Goal: Use online tool/utility: Utilize a website feature to perform a specific function

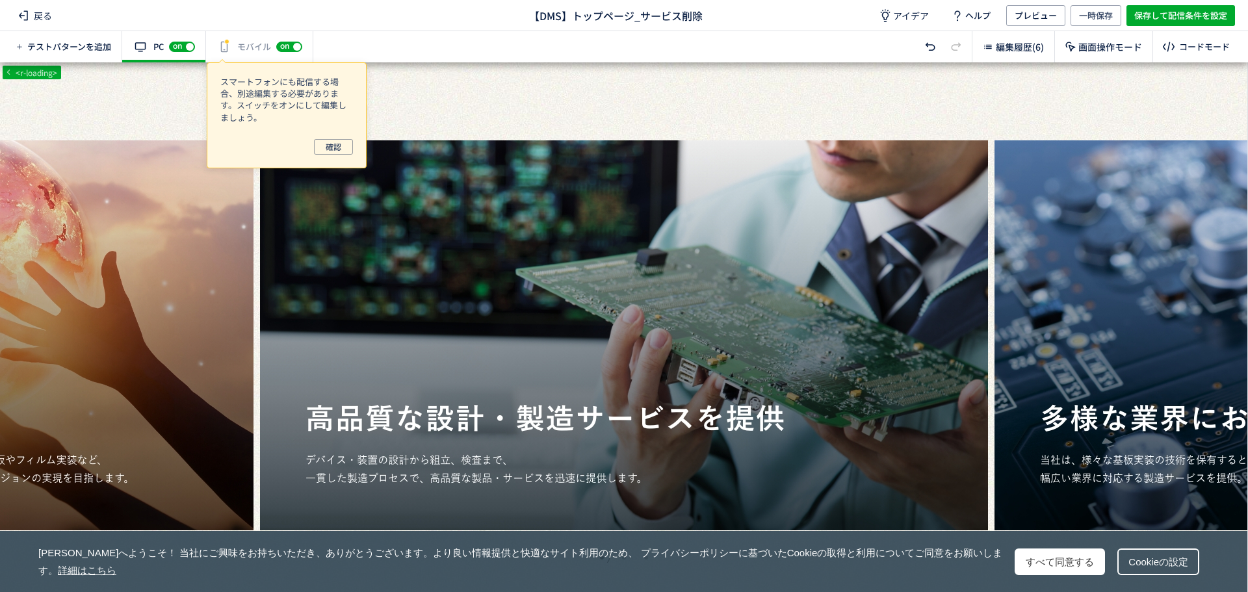
scroll to position [1, 0]
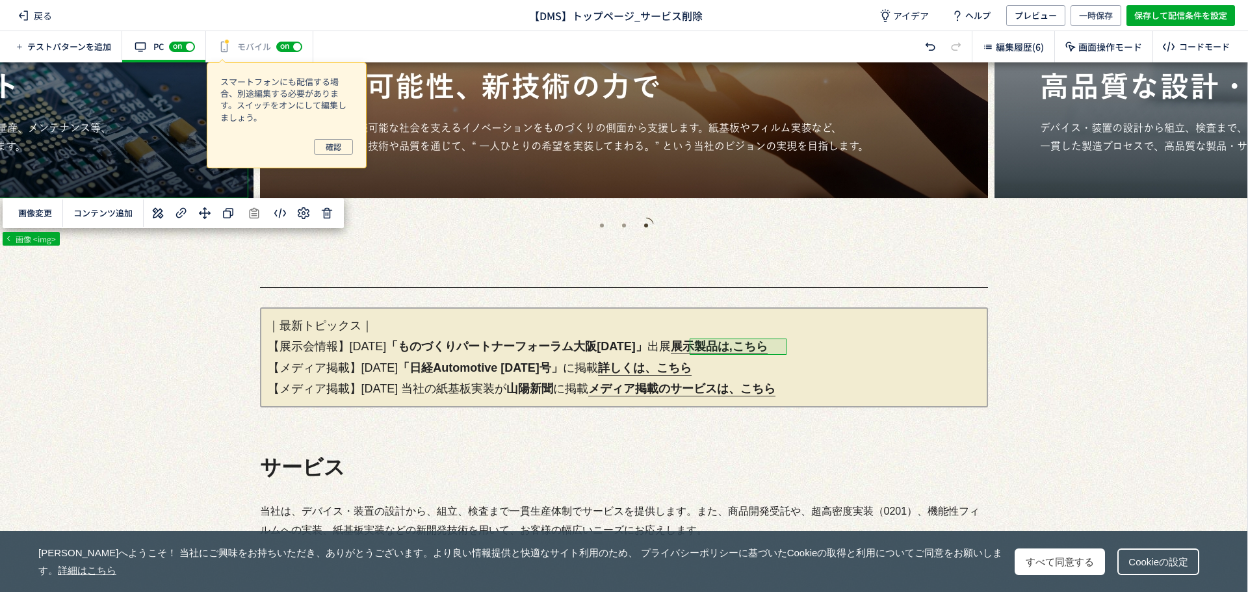
scroll to position [0, 0]
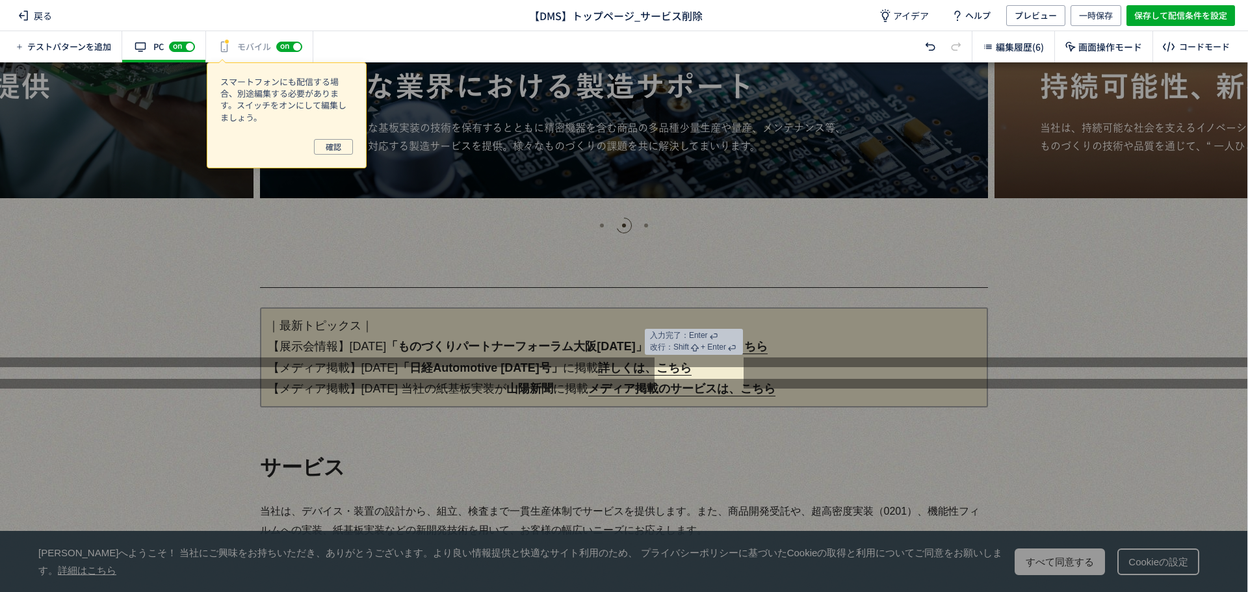
click at [683, 366] on link "詳しくは、こちら" at bounding box center [645, 369] width 94 height 14
click at [678, 388] on div at bounding box center [624, 485] width 1248 height 213
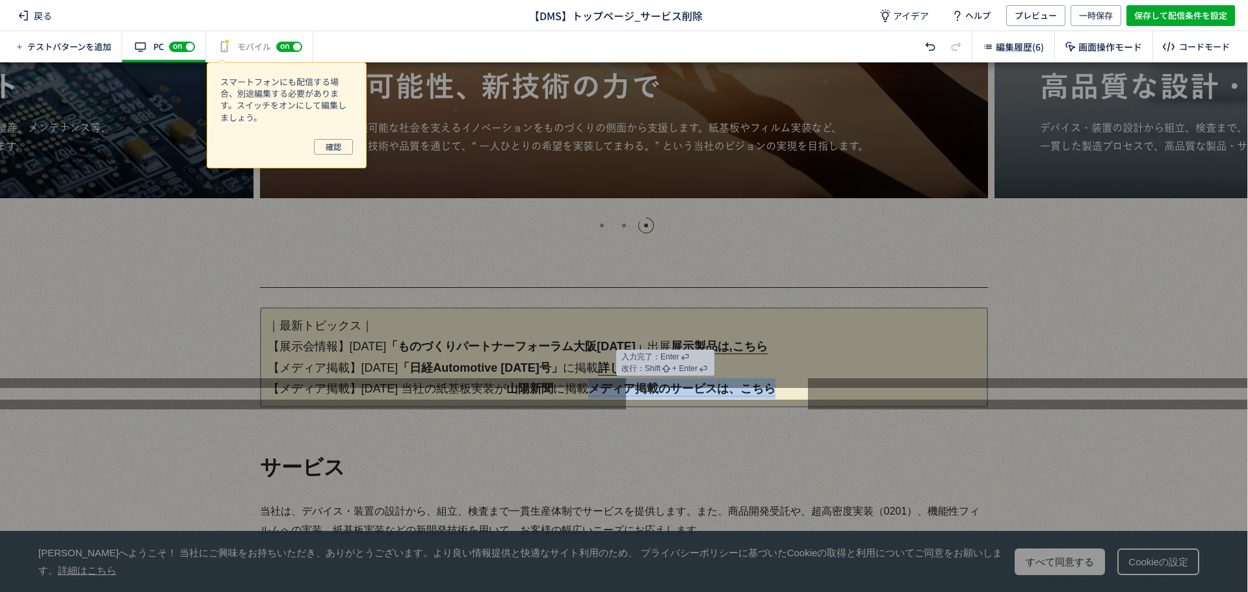
drag, startPoint x: 624, startPoint y: 387, endPoint x: 819, endPoint y: 403, distance: 195.8
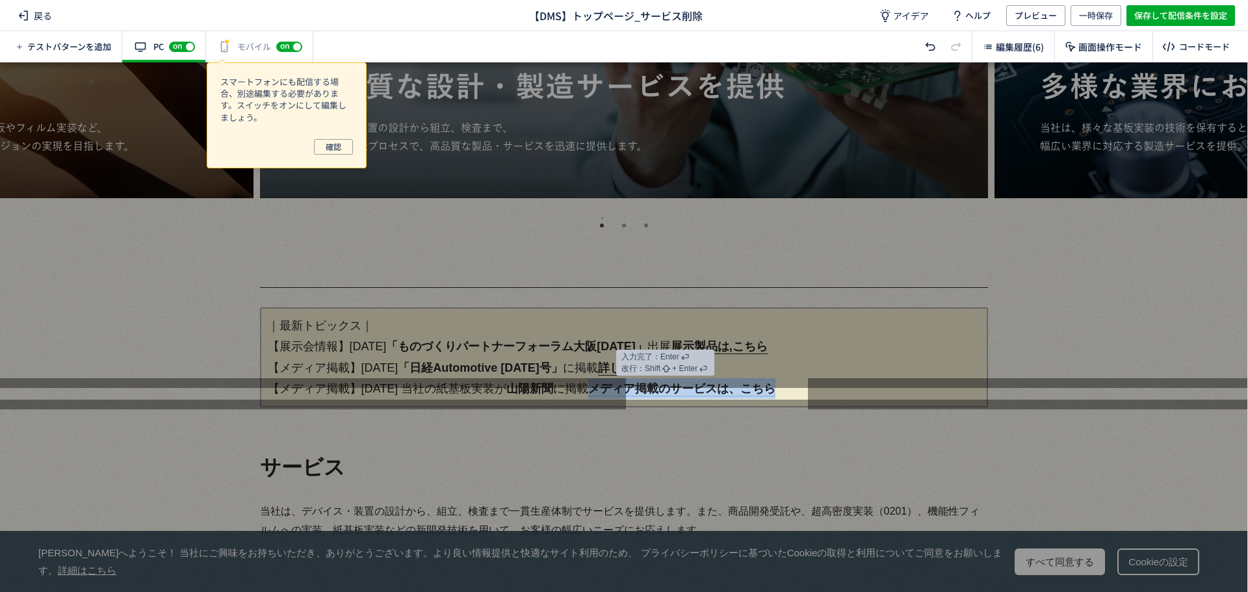
copy link "メディア掲載のサービスは、こちら"
click at [750, 365] on div at bounding box center [624, 225] width 1248 height 326
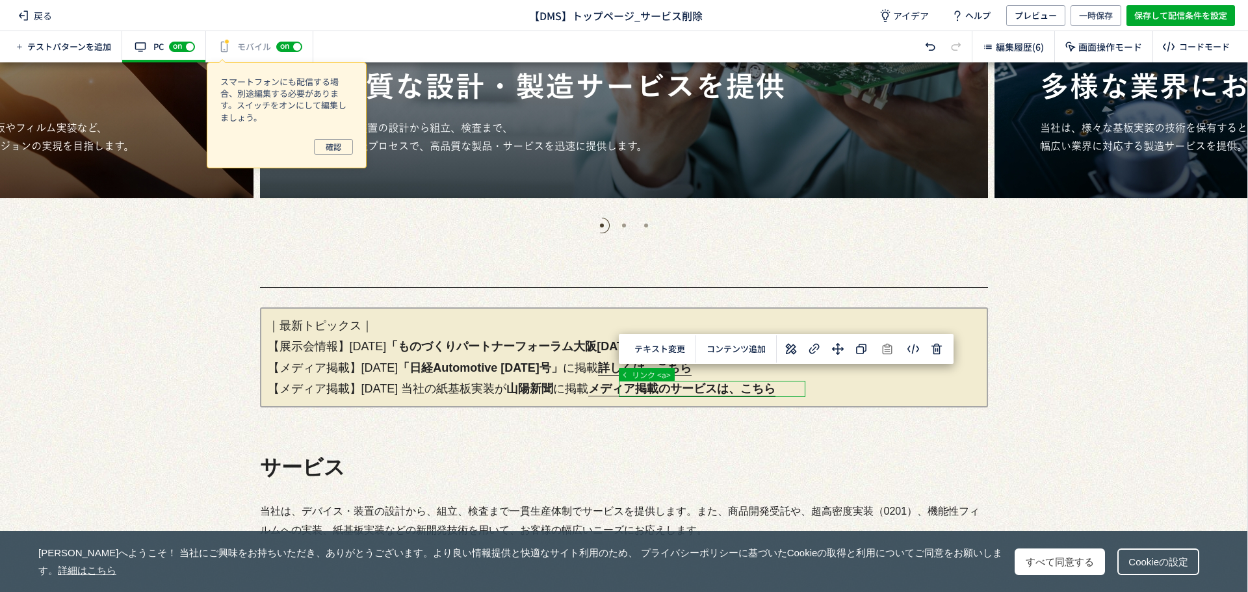
click at [680, 367] on div "テキスト変更 選択した要素の前 選択した要素の後 選択した領域内の先頭 選択した領域内の末尾 コンテンツ追加" at bounding box center [786, 351] width 335 height 34
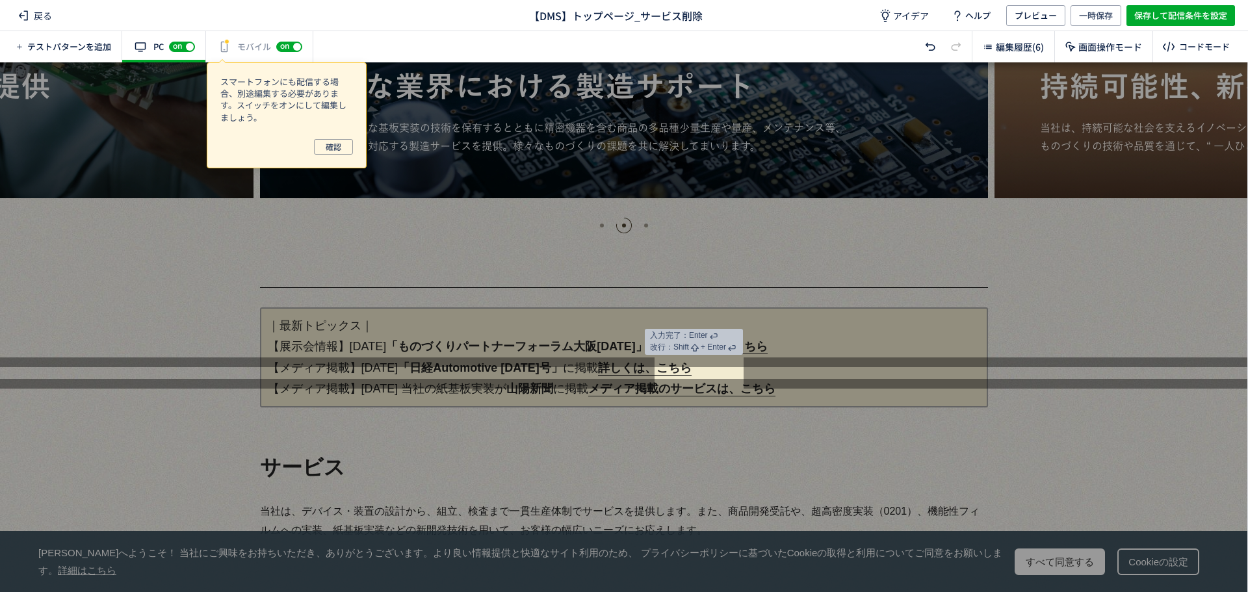
click at [653, 365] on link "詳しくは、こちら" at bounding box center [645, 369] width 94 height 14
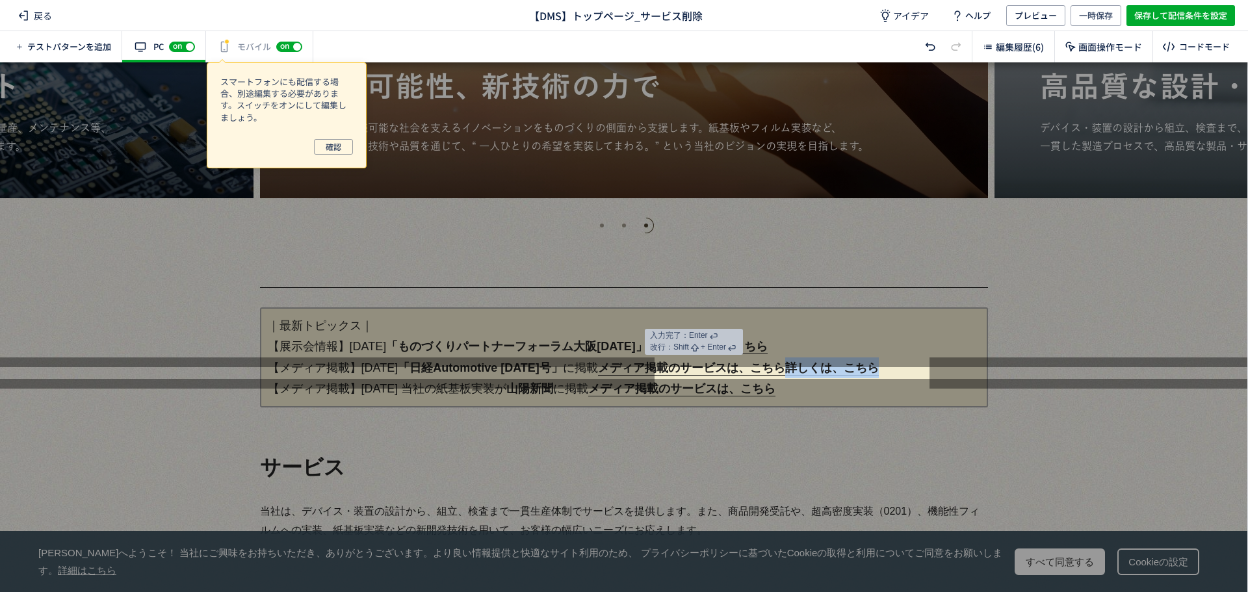
drag, startPoint x: 829, startPoint y: 368, endPoint x: 927, endPoint y: 376, distance: 98.5
click at [927, 376] on p "｜最新トピックス｜ 【展示会情報】[DATE] 「ものづくりパートナーフォーラム大阪[DATE]」 出展　 展示製品は,こちら 【メディア掲載】[DATE] …" at bounding box center [624, 358] width 728 height 100
click at [952, 349] on div at bounding box center [624, 214] width 1248 height 305
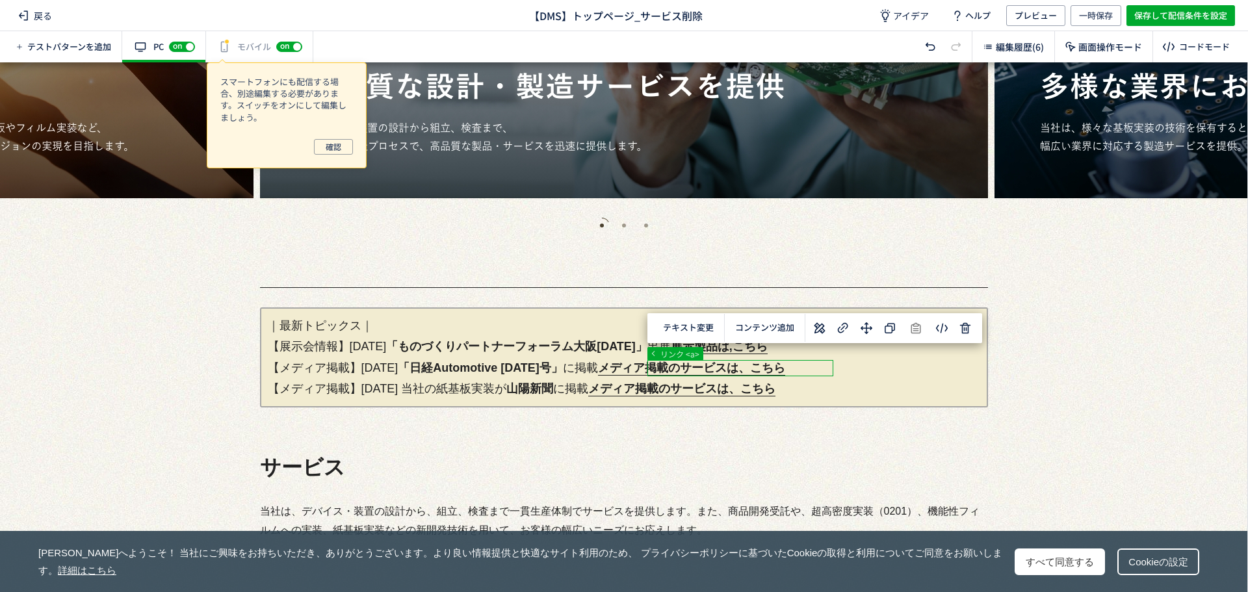
click at [850, 330] on icon at bounding box center [844, 329] width 16 height 16
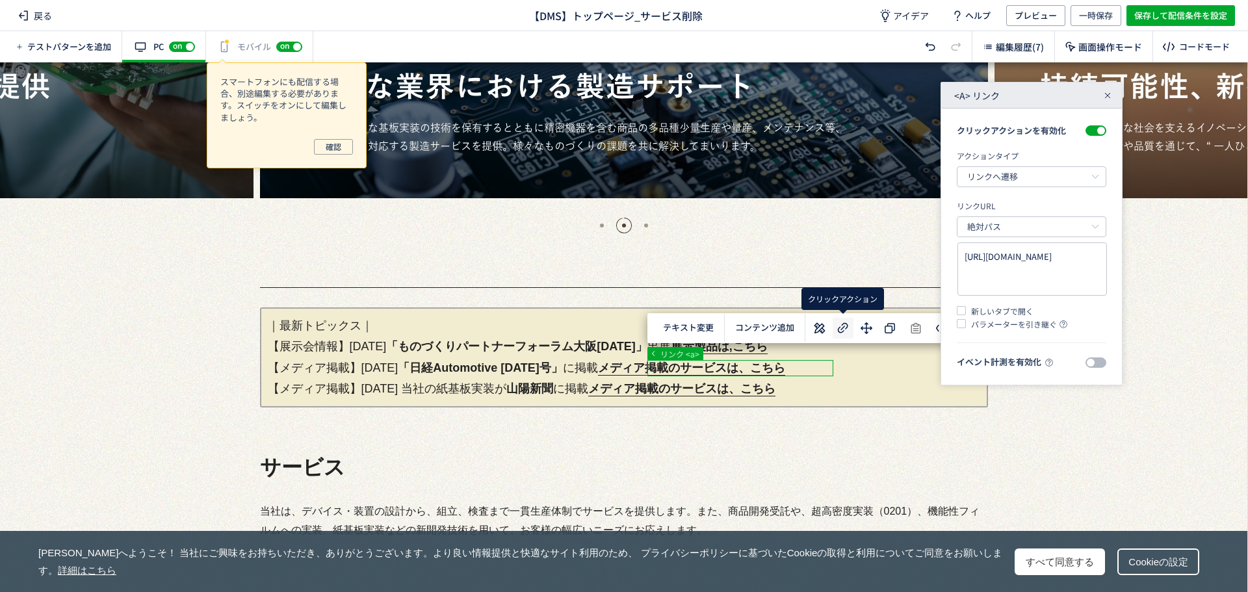
click at [843, 328] on use at bounding box center [843, 328] width 10 height 10
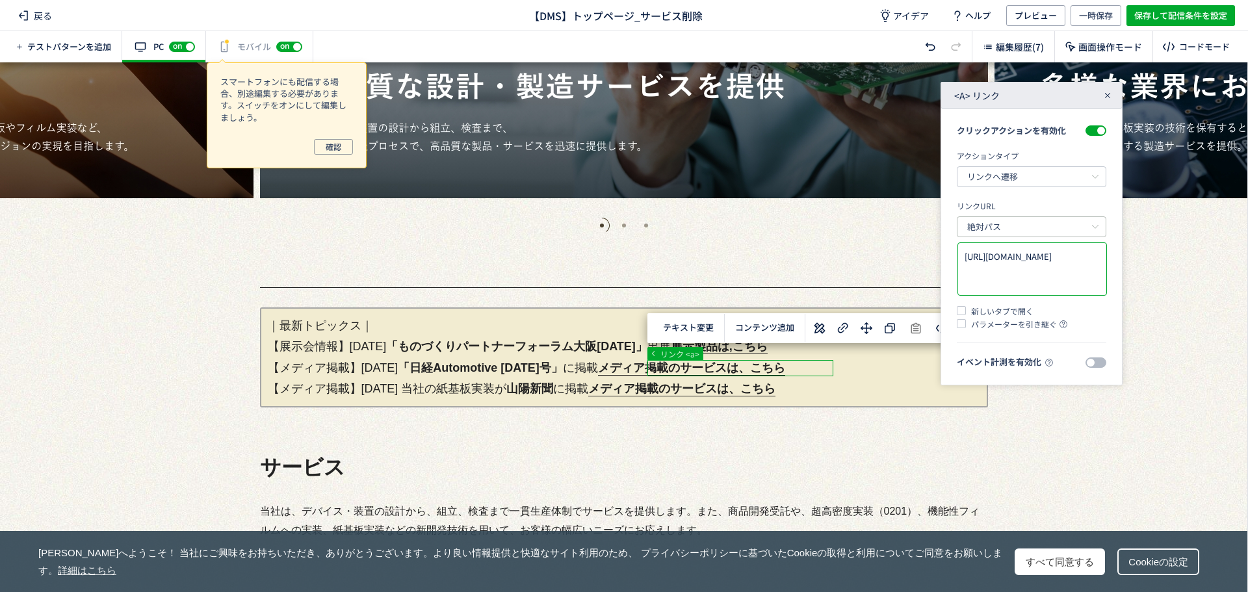
drag, startPoint x: 1058, startPoint y: 276, endPoint x: 970, endPoint y: 237, distance: 96.1
click at [954, 249] on div "クリックアクションを有効化 アクションタイプ リンクへ遷移 [GEOGRAPHIC_DATA]へ遷移 LINE公式アカウントを開く 電話をかける テキストやU…" at bounding box center [1032, 247] width 181 height 276
click at [970, 237] on input "絶対パス" at bounding box center [1032, 227] width 150 height 21
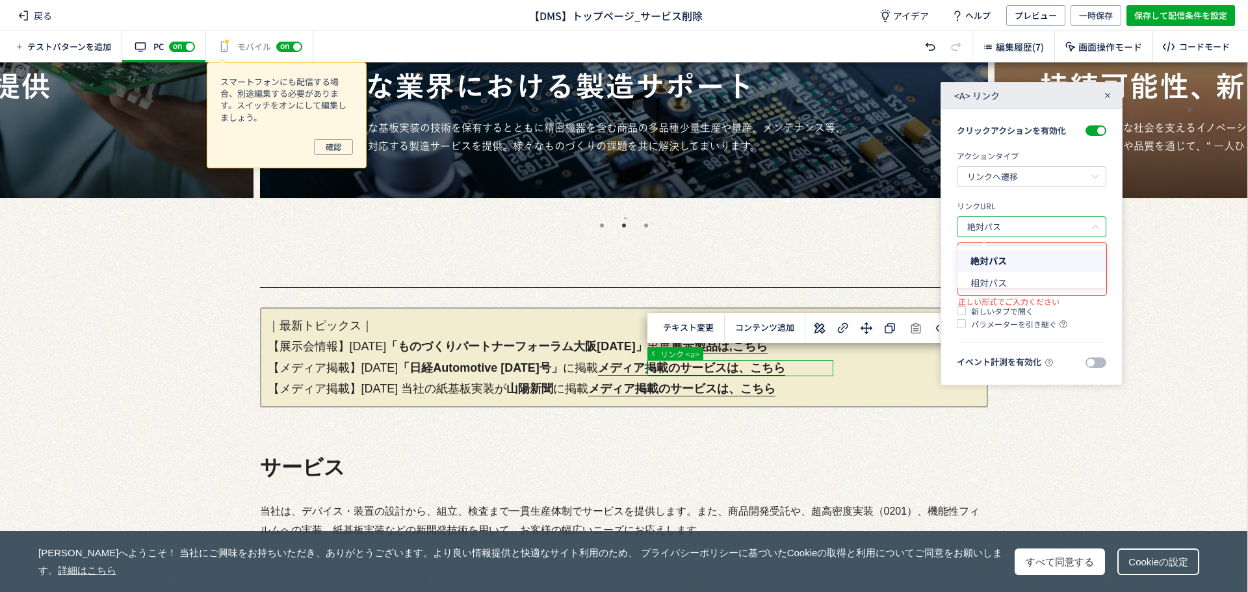
click at [1062, 222] on input "絶対パス" at bounding box center [1032, 227] width 150 height 21
click at [1031, 258] on textarea at bounding box center [1032, 269] width 135 height 38
paste textarea "[URL][DOMAIN_NAME]"
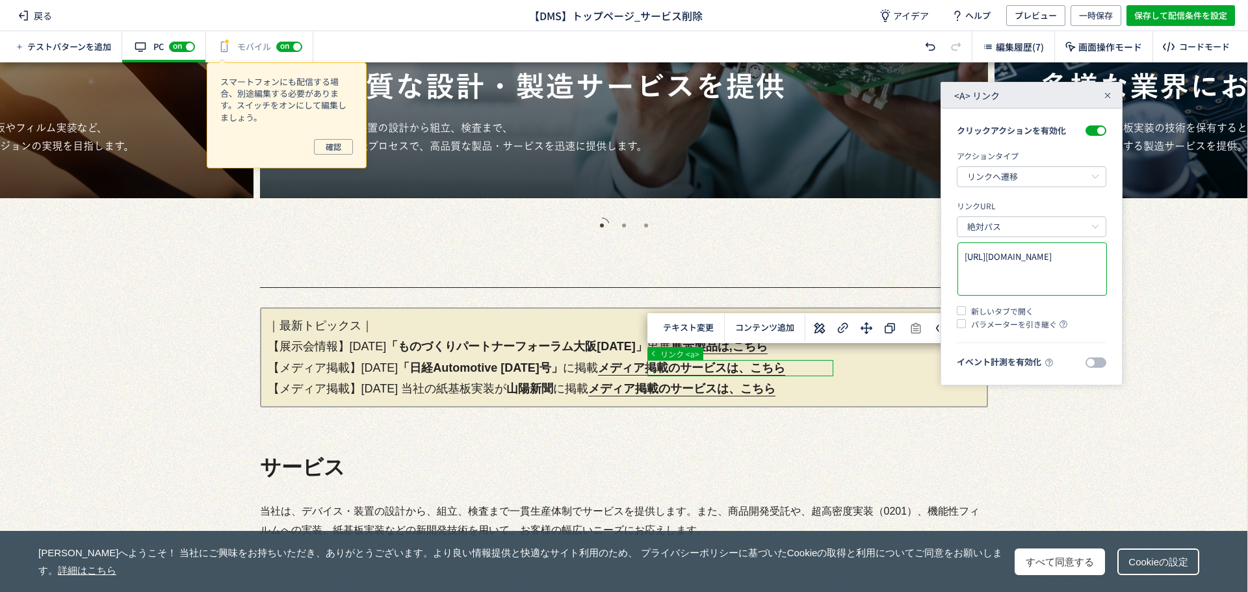
type textarea "[URL][DOMAIN_NAME]"
click at [1111, 101] on div at bounding box center [1108, 95] width 13 height 13
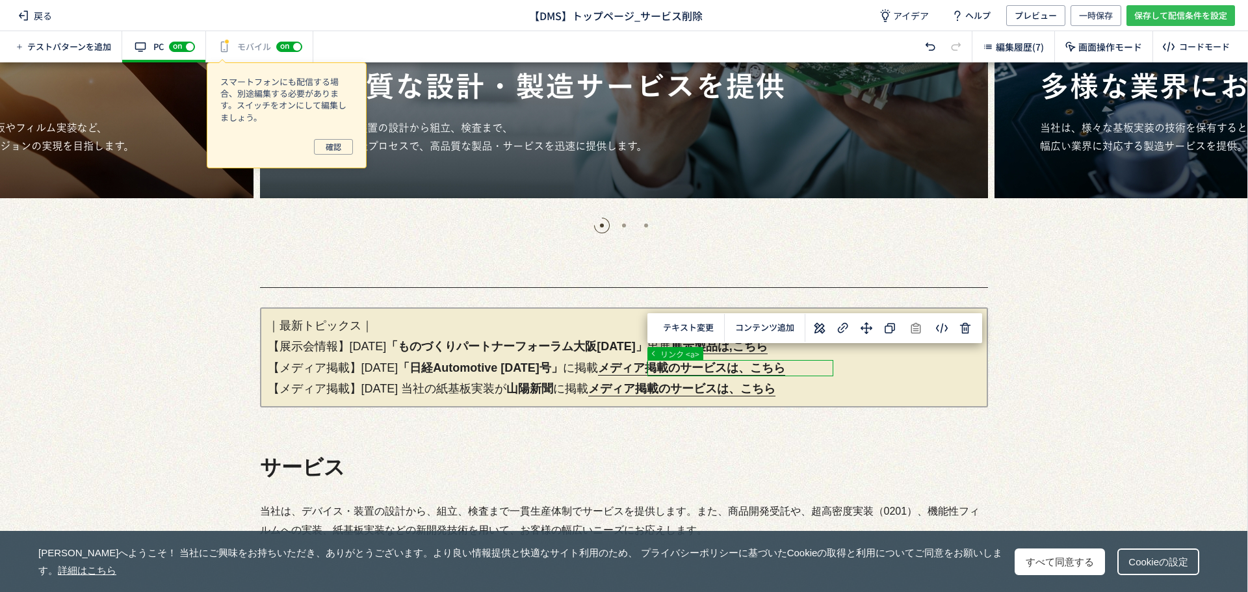
click at [1167, 15] on span "保存して配信条件を設定" at bounding box center [1181, 15] width 93 height 21
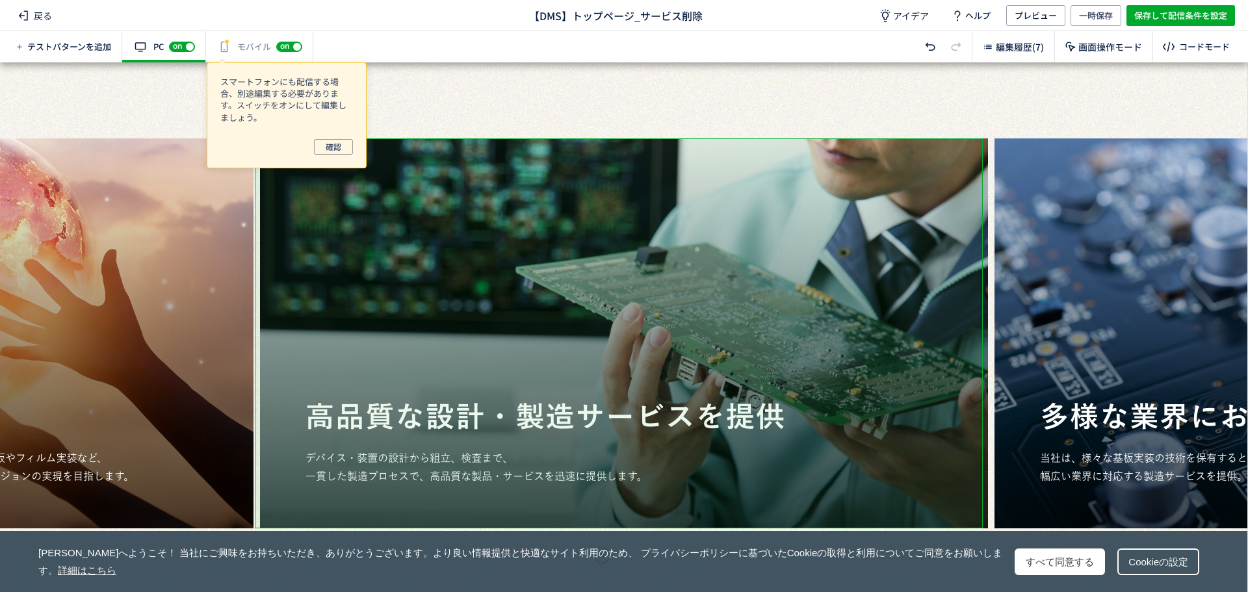
scroll to position [3, 0]
drag, startPoint x: 700, startPoint y: 366, endPoint x: 712, endPoint y: 360, distance: 13.1
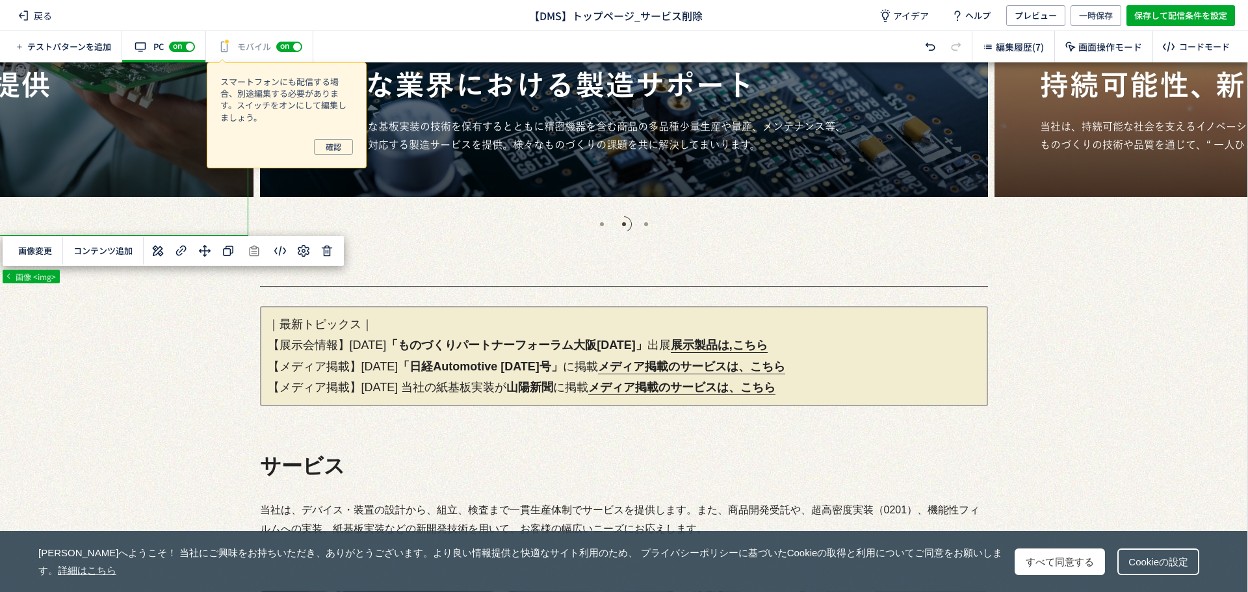
scroll to position [393, 0]
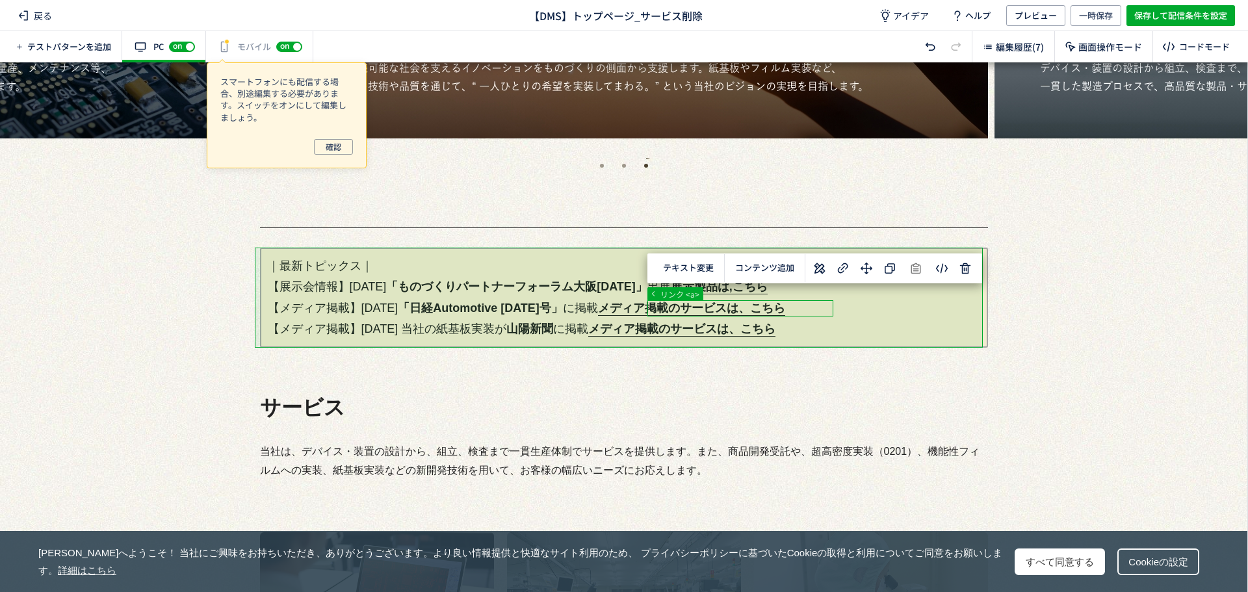
scroll to position [0, 0]
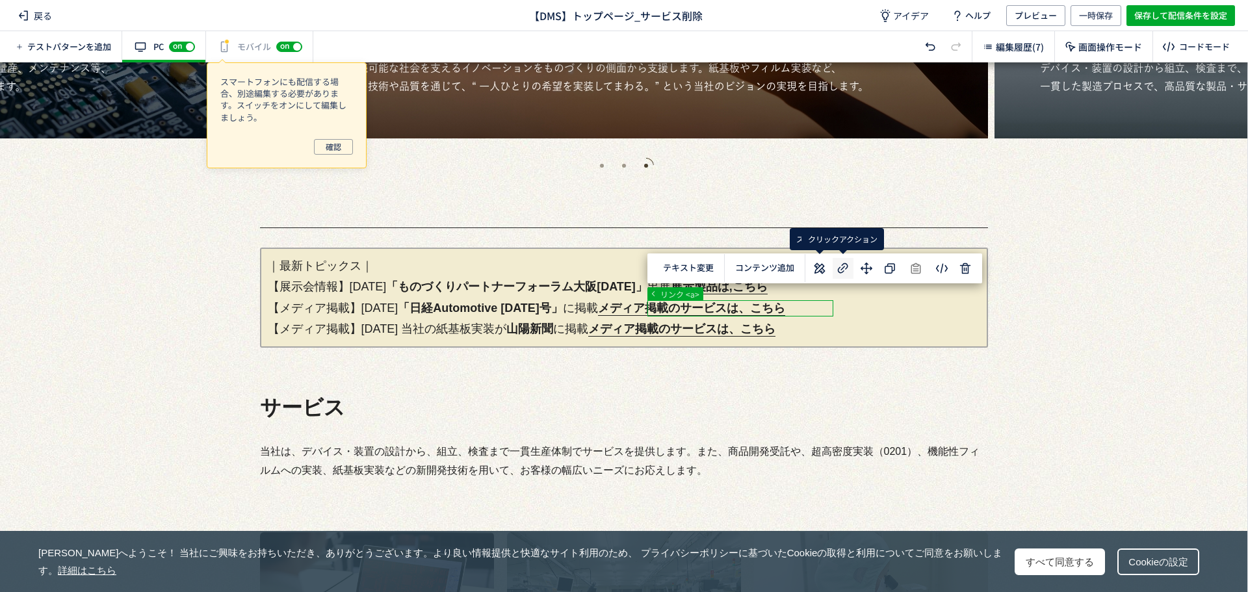
click at [842, 267] on icon at bounding box center [844, 269] width 16 height 16
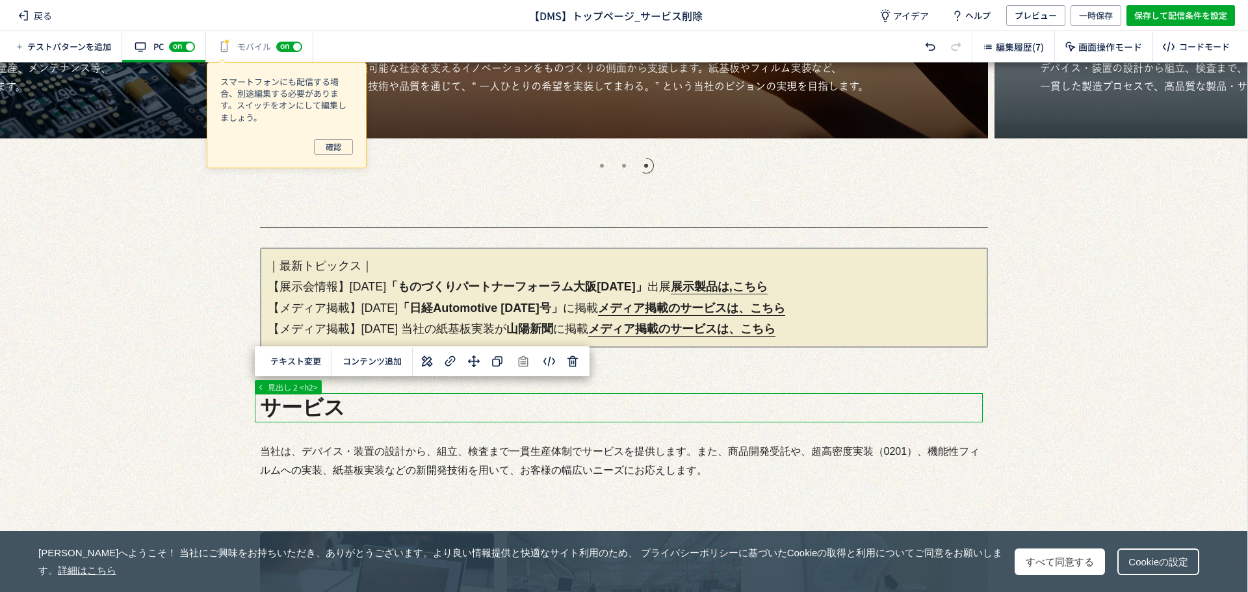
click at [1196, 19] on span "保存して配信条件を設定" at bounding box center [1181, 15] width 93 height 21
